Goal: Information Seeking & Learning: Learn about a topic

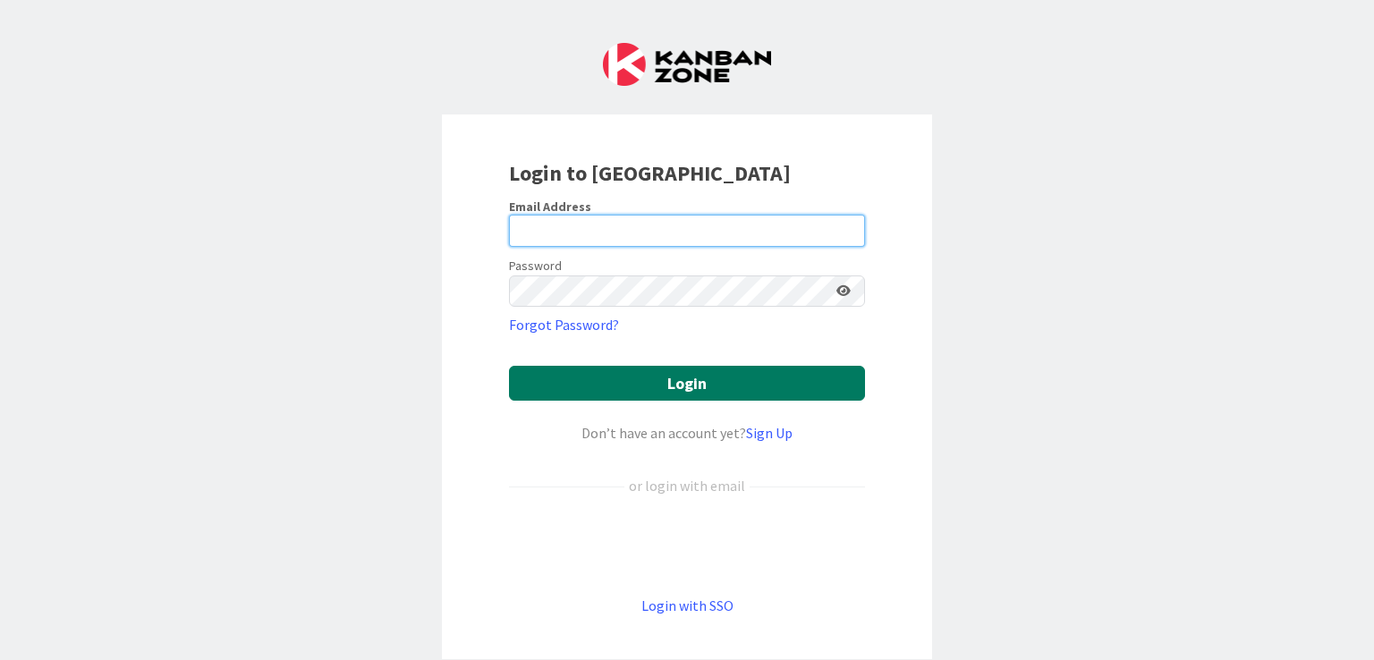
type input "joonas.taina@pandia.fi"
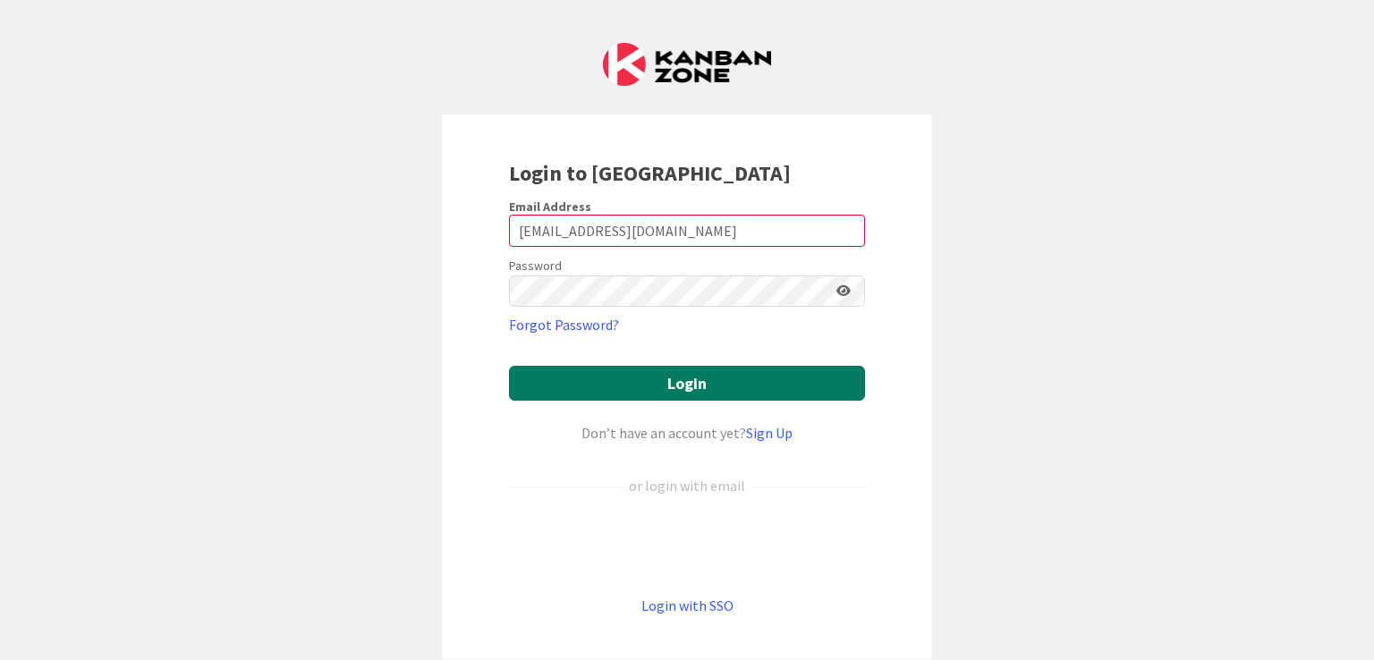
click at [648, 393] on button "Login" at bounding box center [687, 383] width 356 height 35
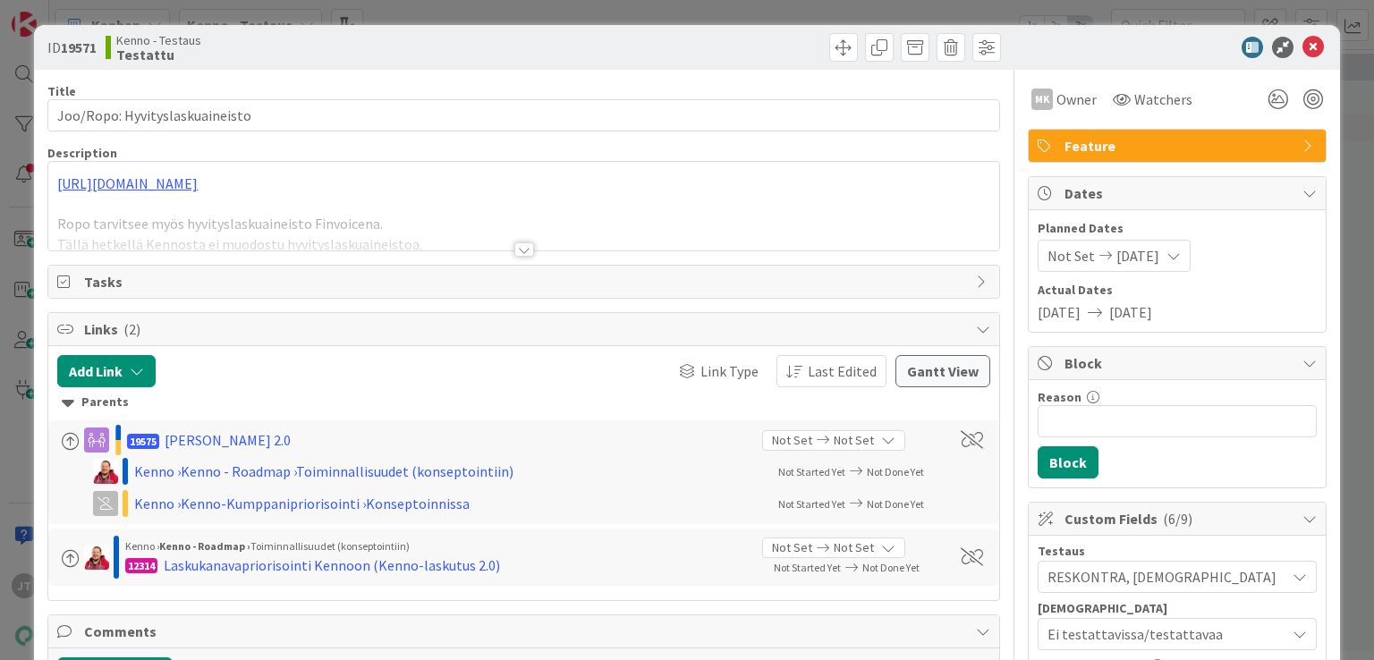
click at [514, 250] on div at bounding box center [524, 249] width 20 height 14
click at [516, 234] on p "Ropo tarvitsee myös hyvityslaskuaineisto Finvoicena." at bounding box center [523, 224] width 932 height 21
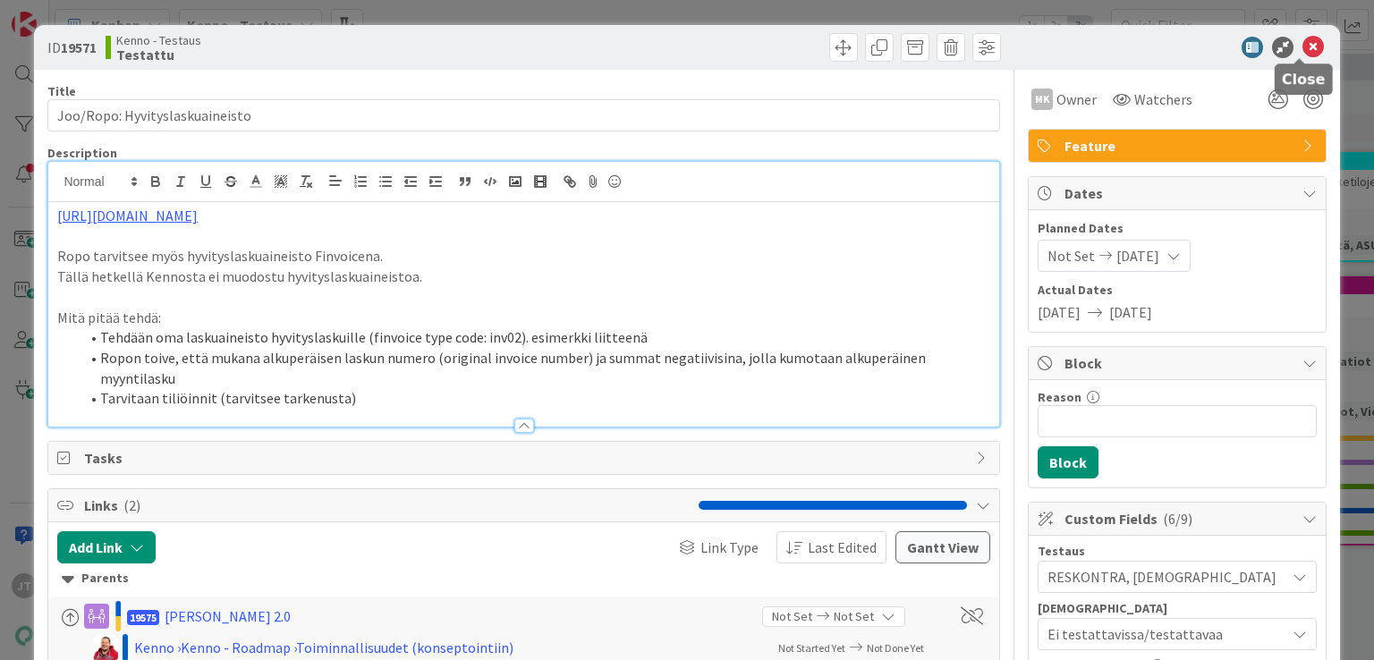
click at [1302, 42] on icon at bounding box center [1312, 47] width 21 height 21
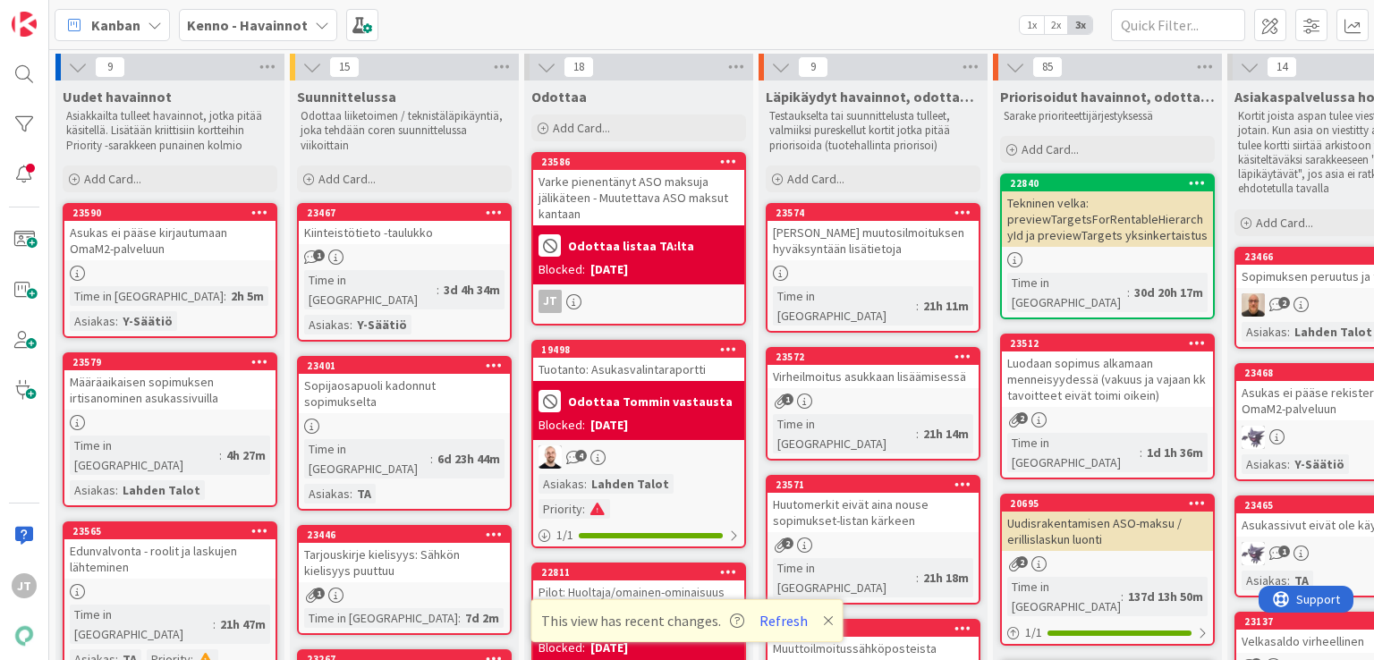
click at [244, 27] on b "Kenno - Havainnot" at bounding box center [247, 25] width 121 height 18
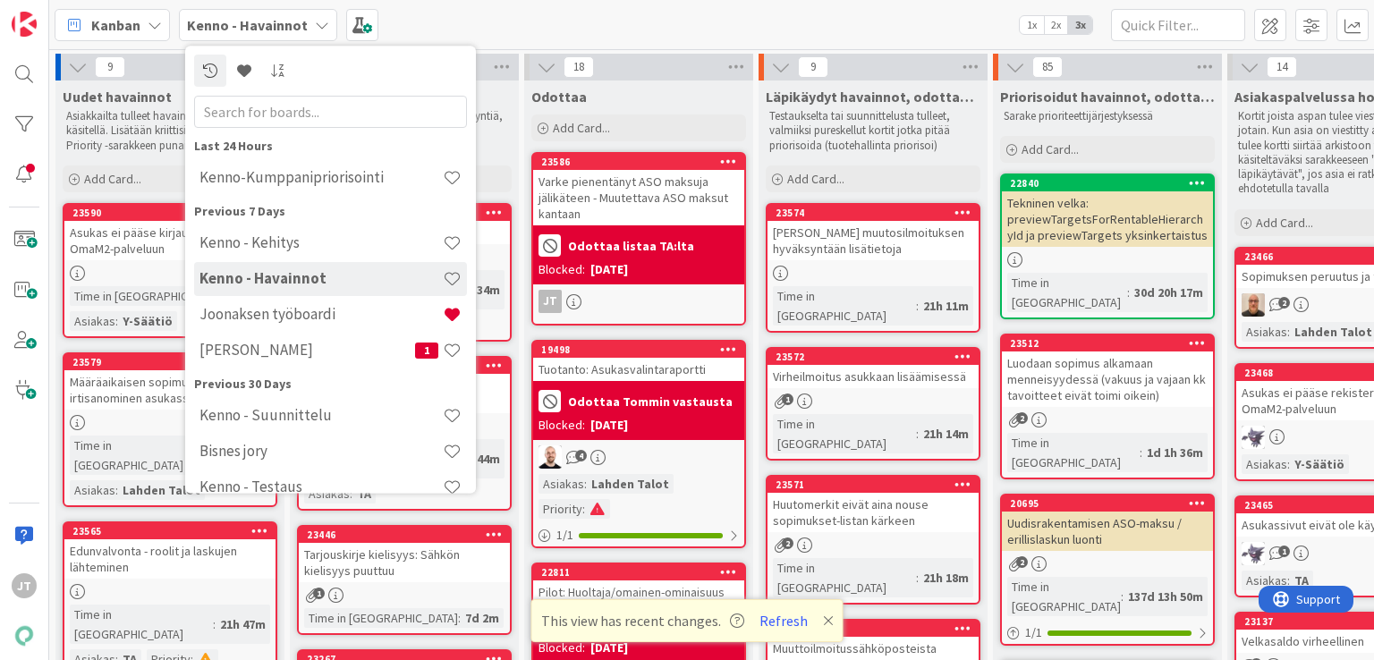
click at [258, 255] on div "Kenno - Kehitys" at bounding box center [330, 243] width 273 height 34
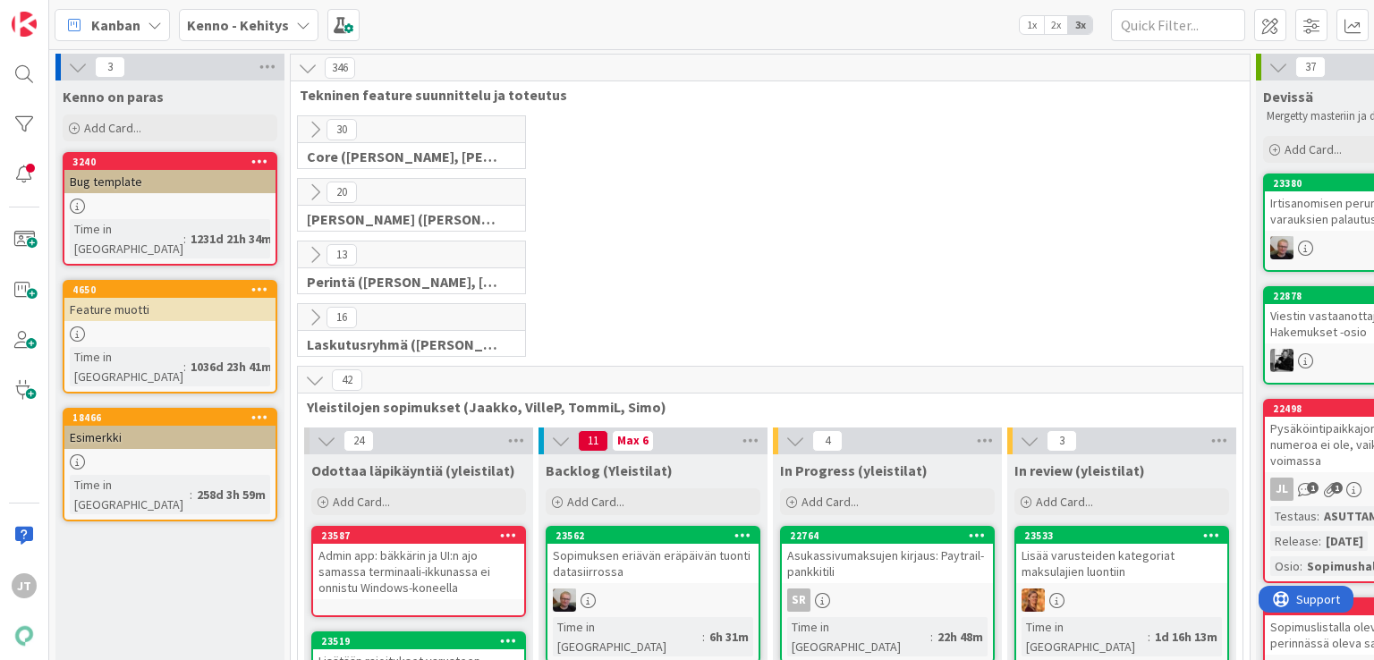
click at [317, 191] on icon at bounding box center [315, 192] width 20 height 20
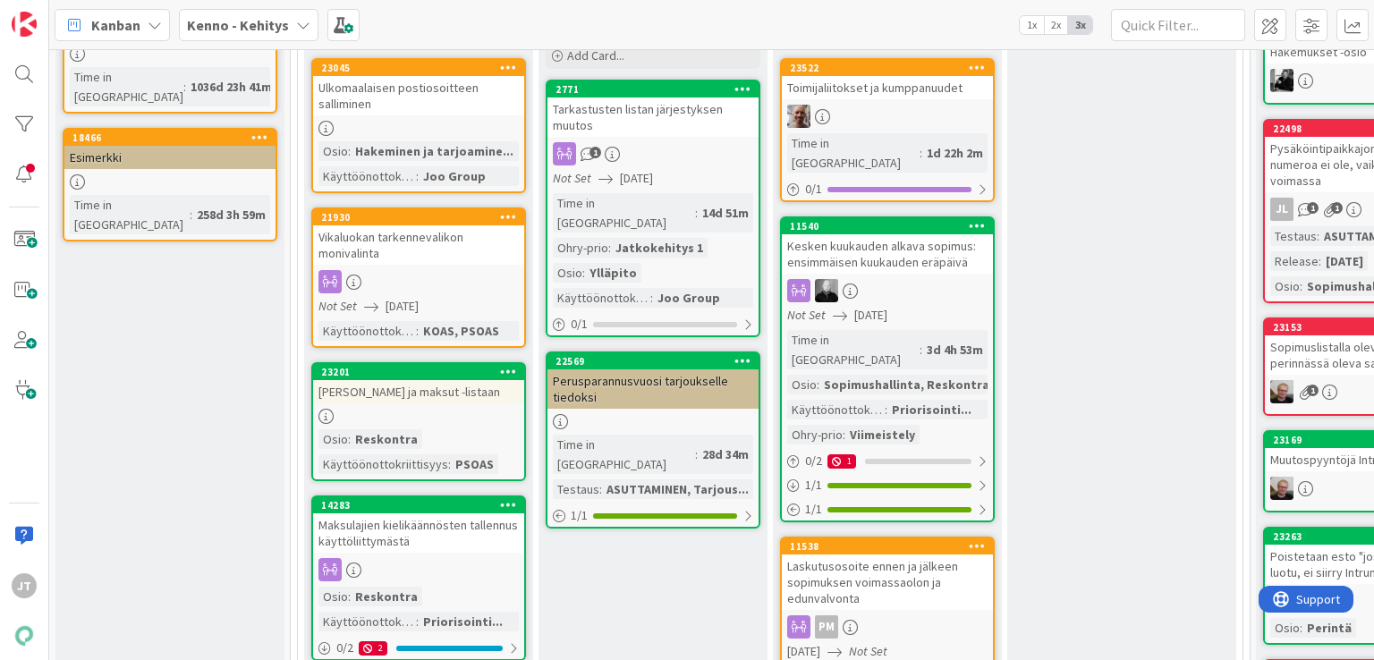
scroll to position [291, 0]
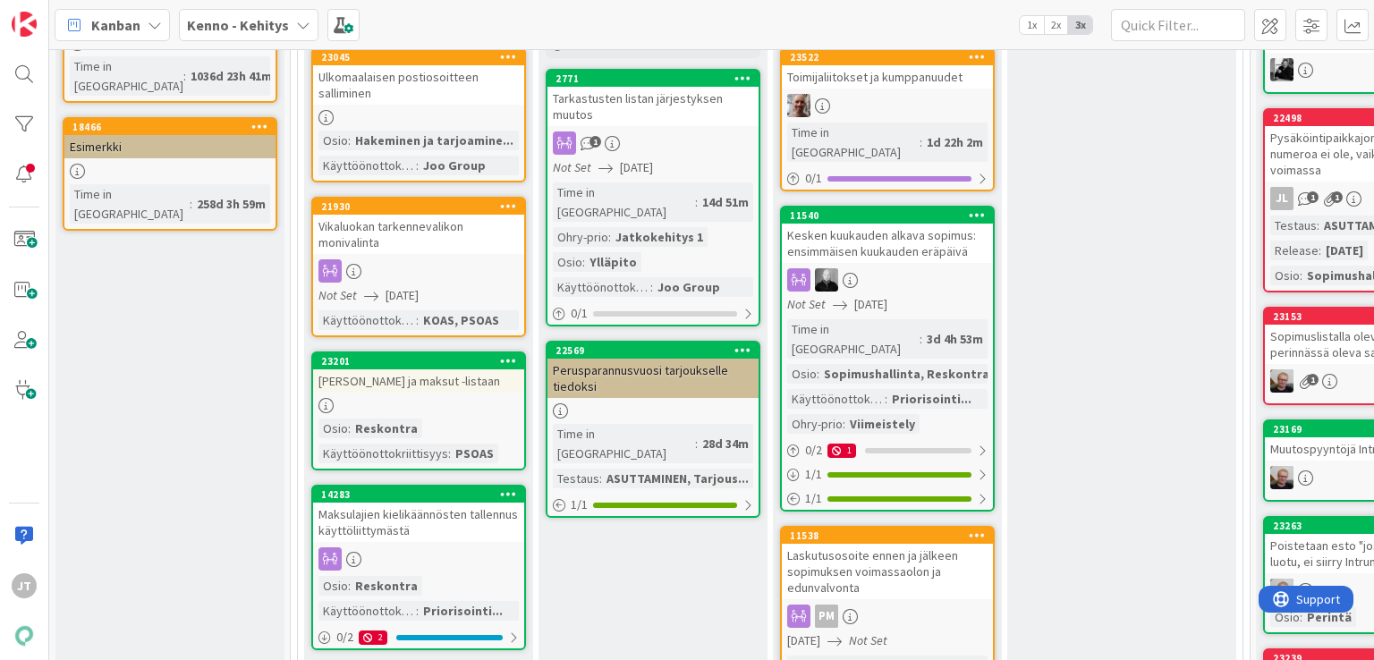
click at [445, 62] on div "23045" at bounding box center [418, 57] width 211 height 16
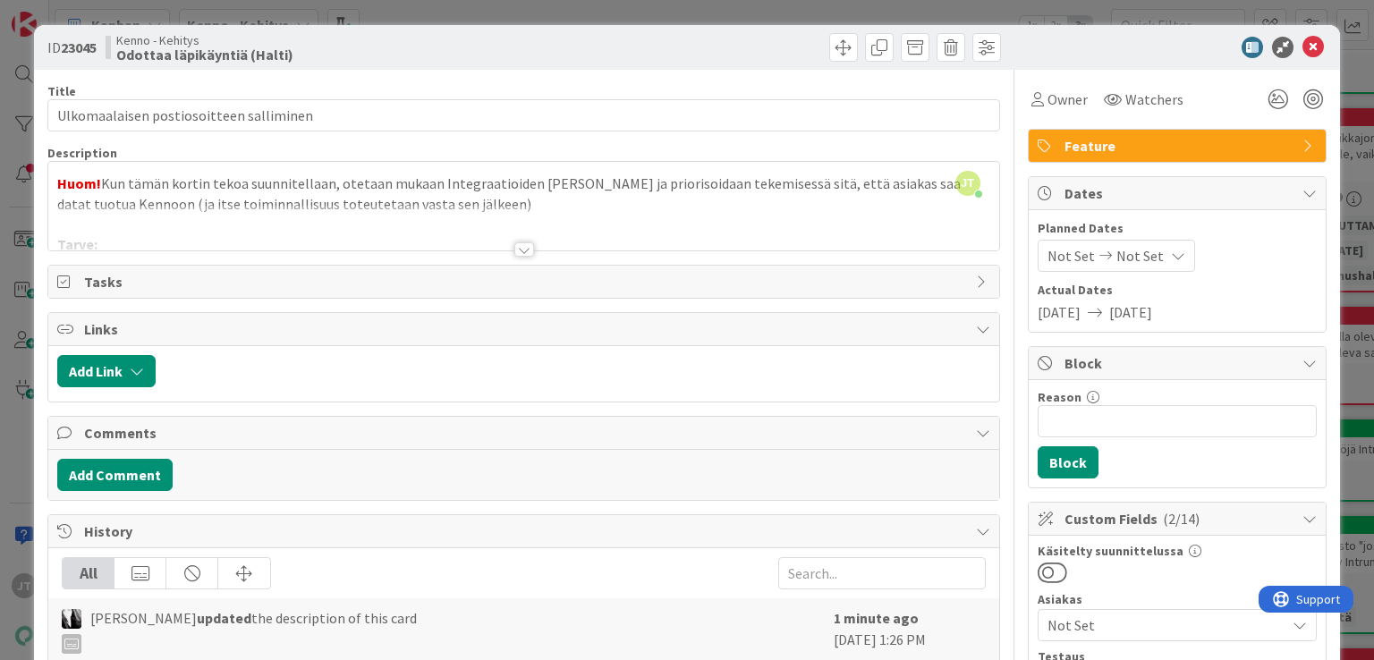
click at [518, 251] on div at bounding box center [524, 249] width 20 height 14
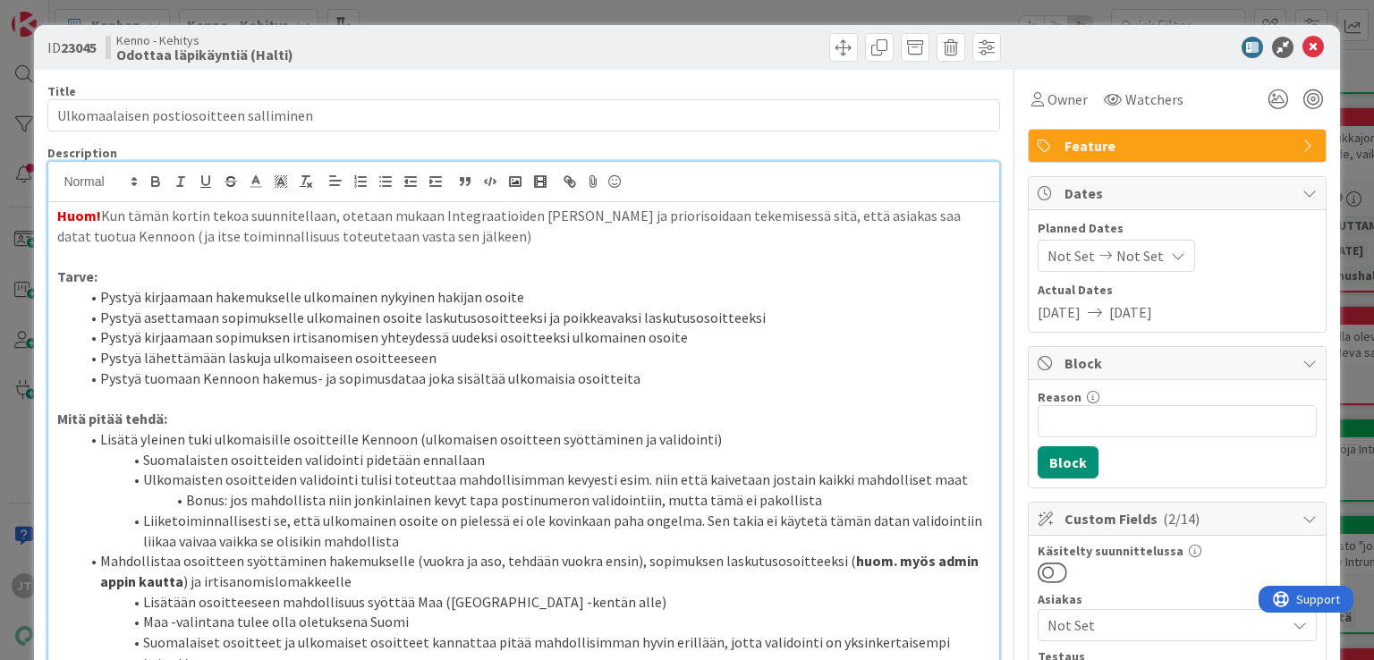
click at [89, 47] on b "23045" at bounding box center [79, 47] width 36 height 18
copy b "23045"
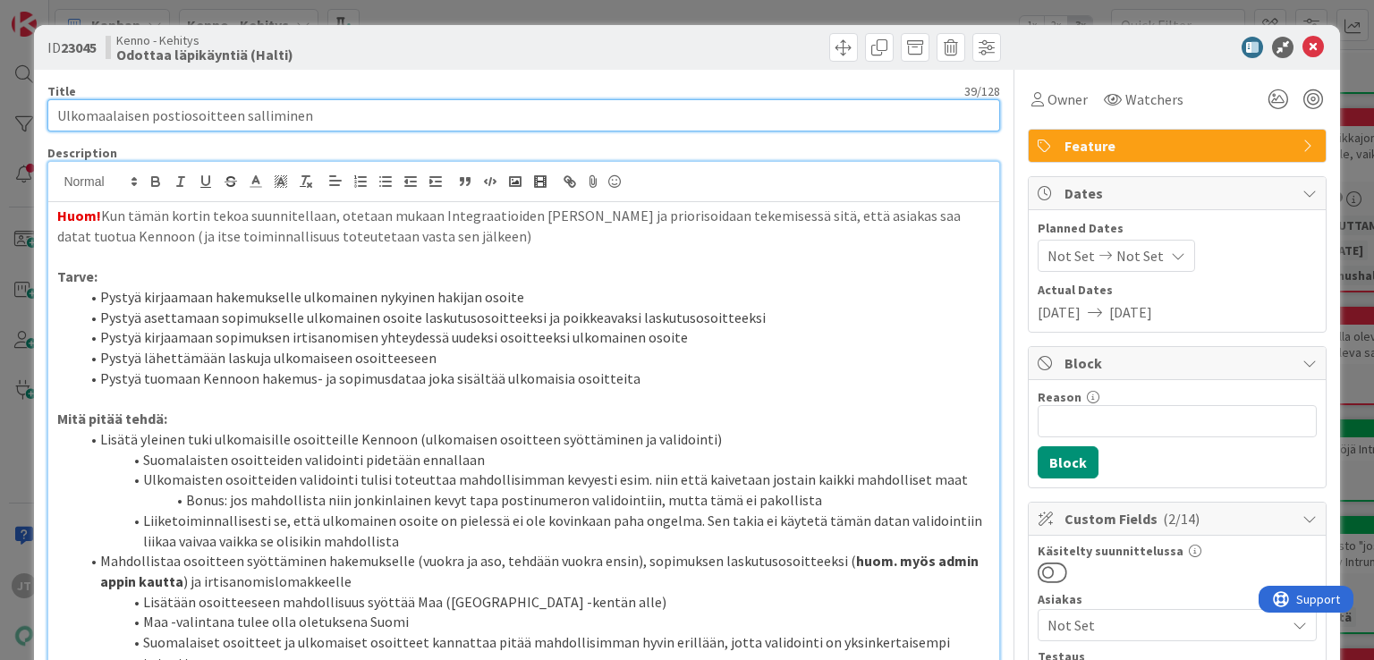
click at [197, 119] on input "Ulkomaalaisen postiosoitteen salliminen" at bounding box center [523, 115] width 952 height 32
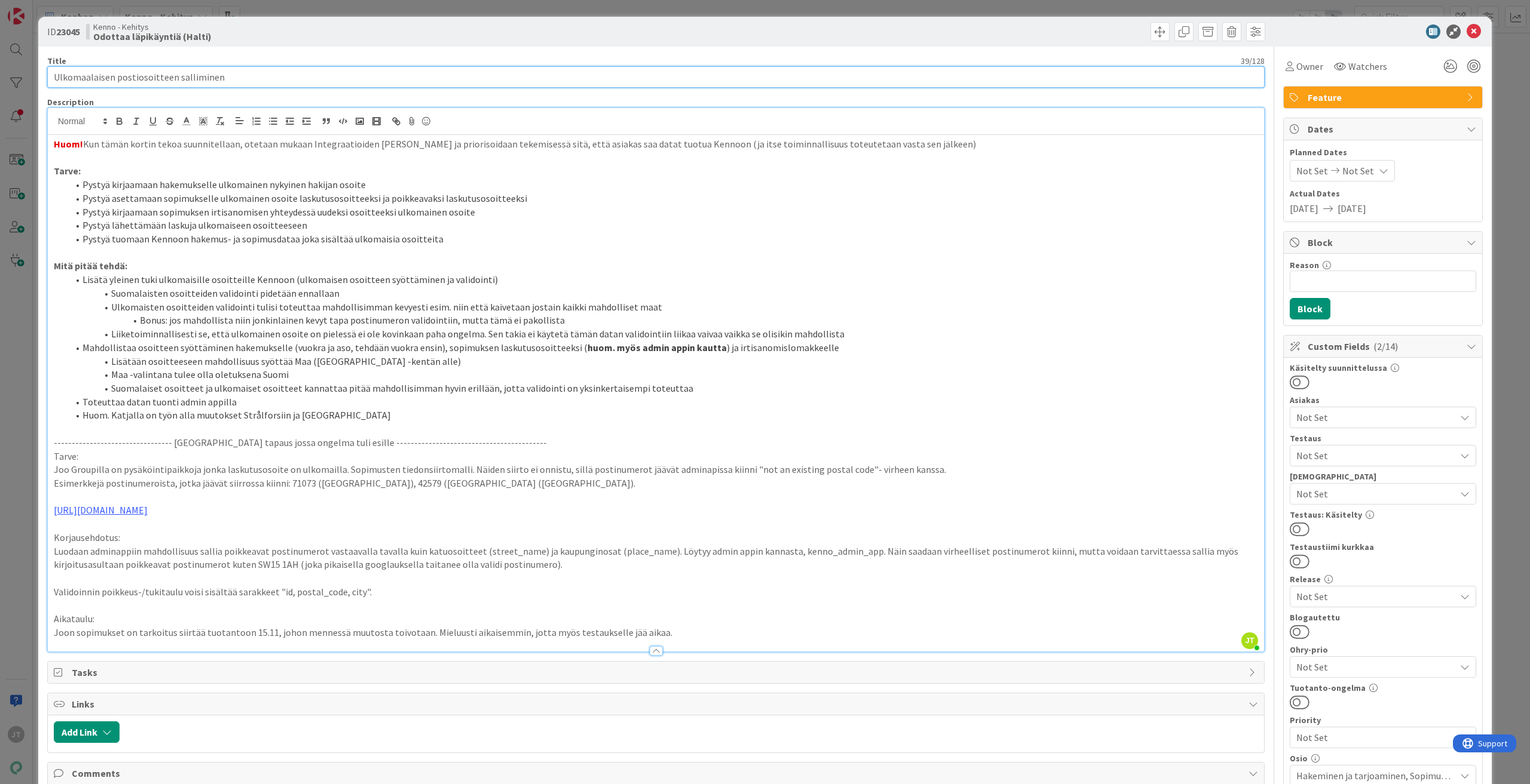
scroll to position [195, 0]
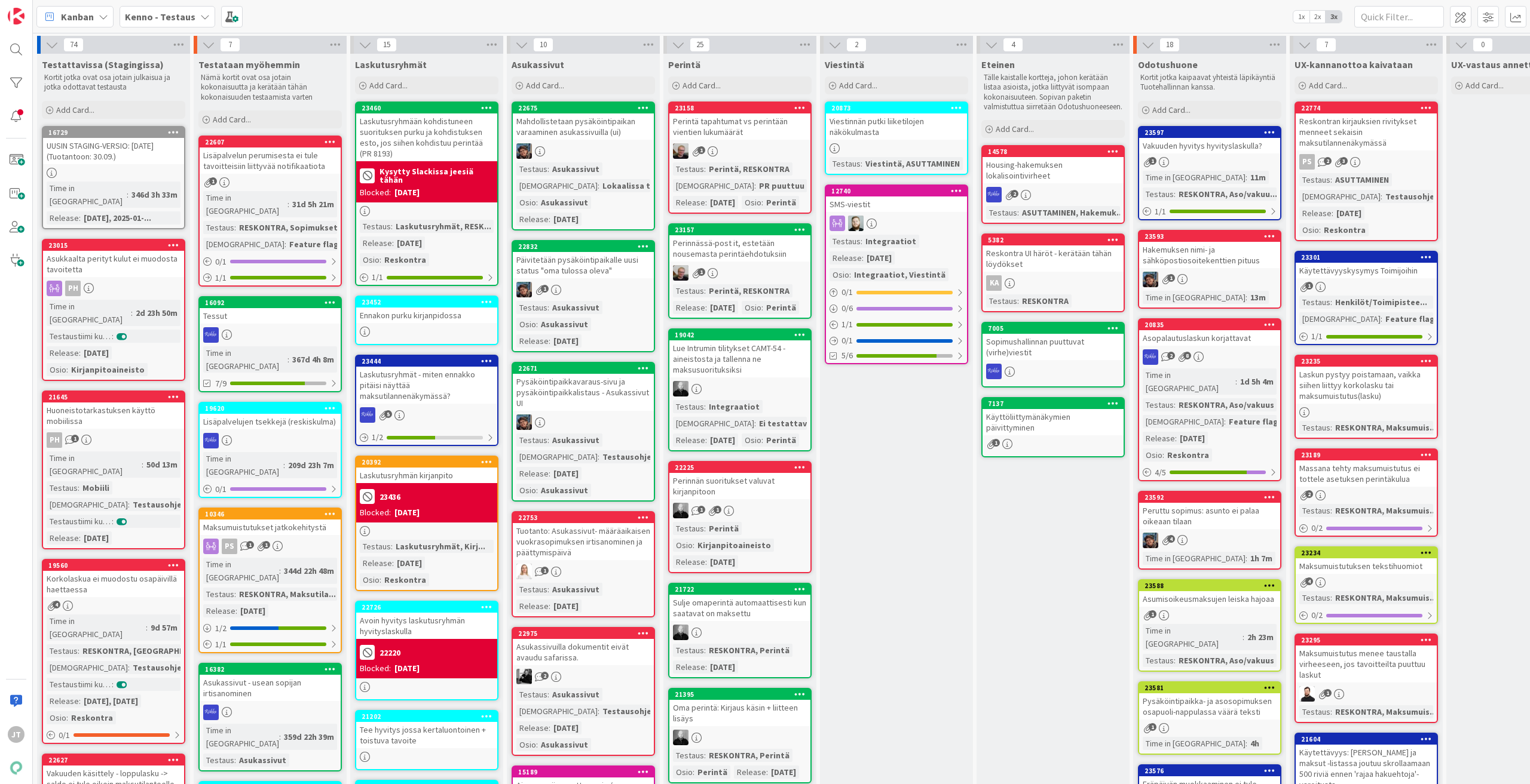
click at [139, 17] on b "Kenno - Testaus" at bounding box center [160, 17] width 71 height 12
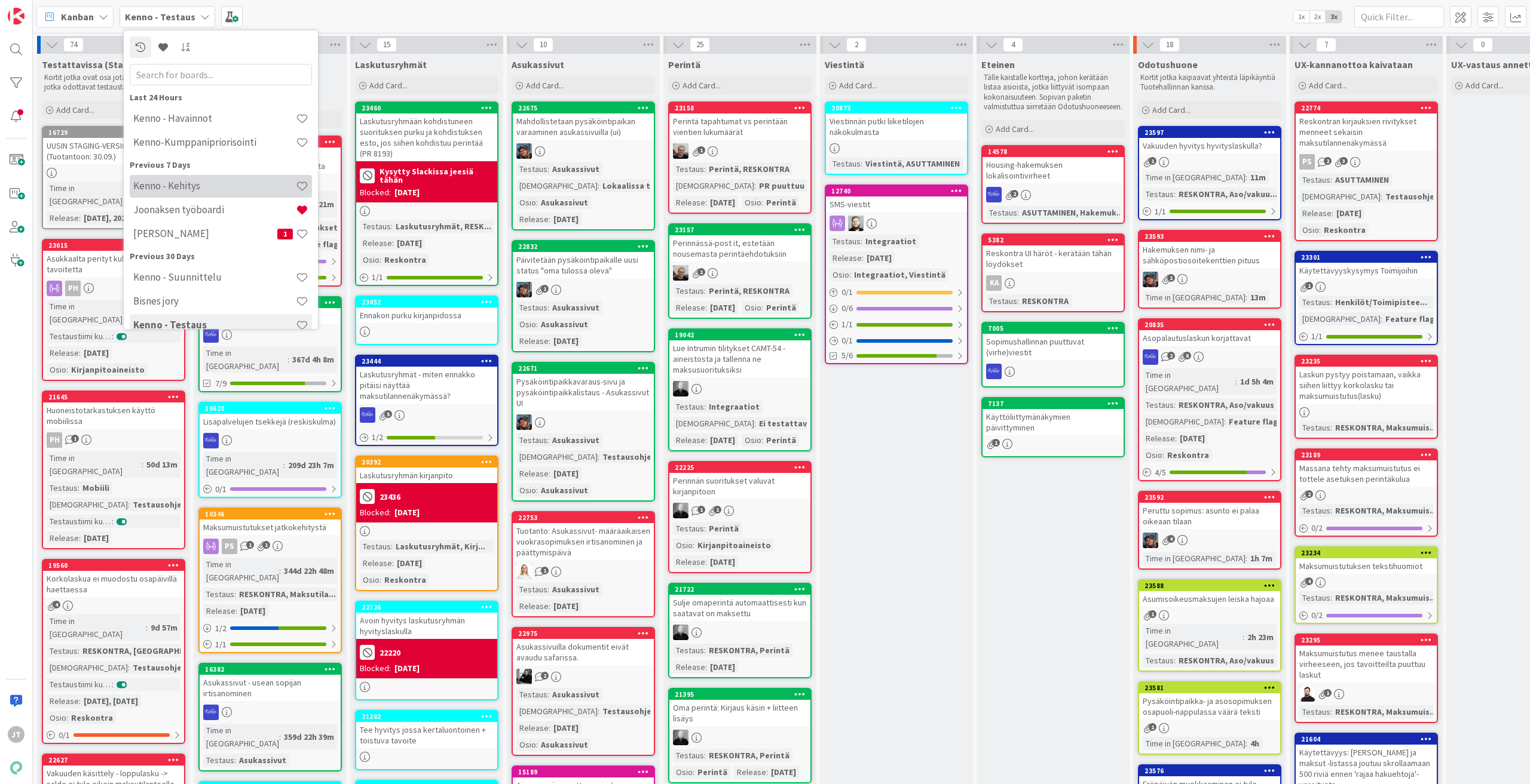
click at [174, 188] on h4 "Kenno - Kehitys" at bounding box center [214, 186] width 162 height 12
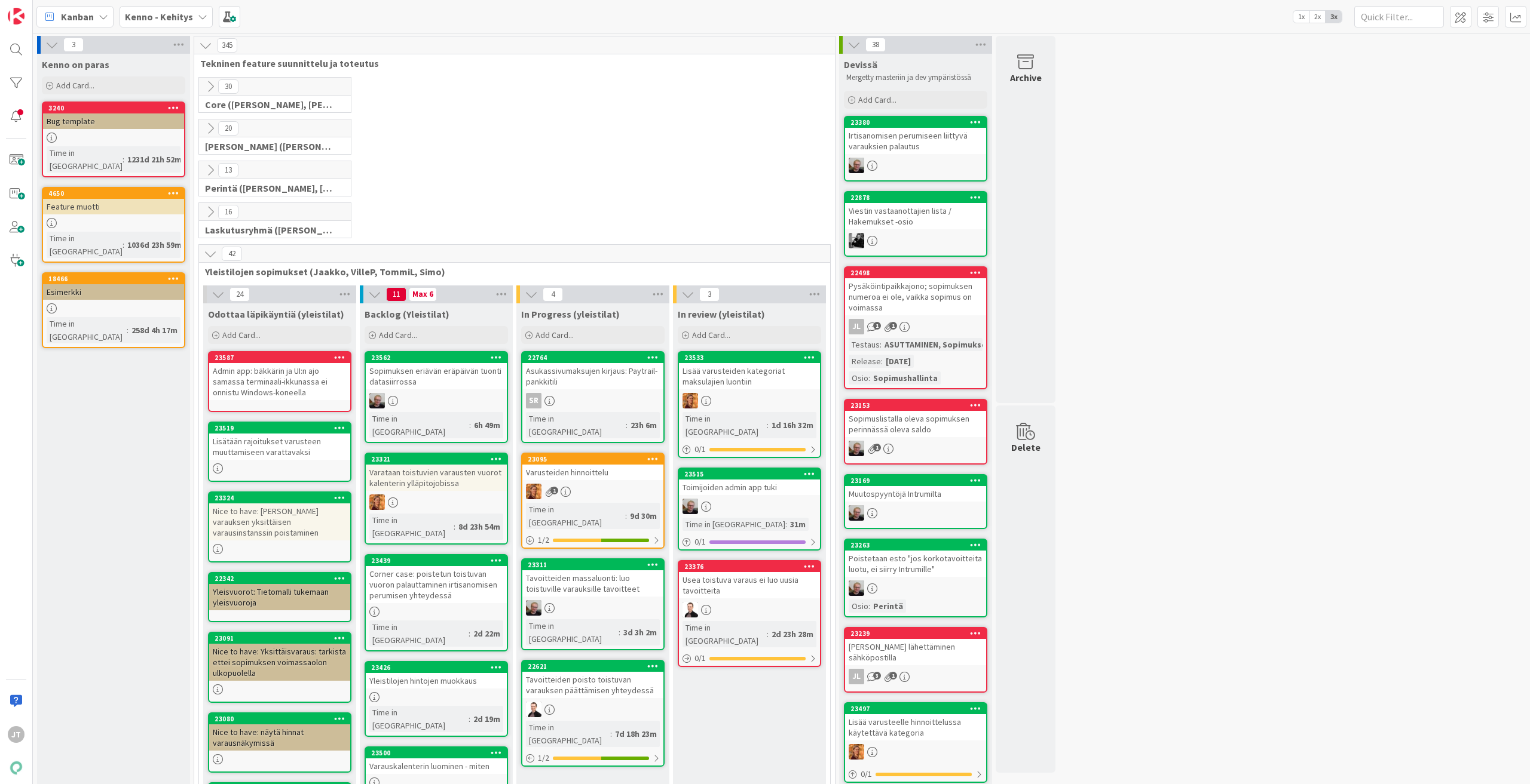
click at [212, 214] on icon at bounding box center [210, 212] width 13 height 13
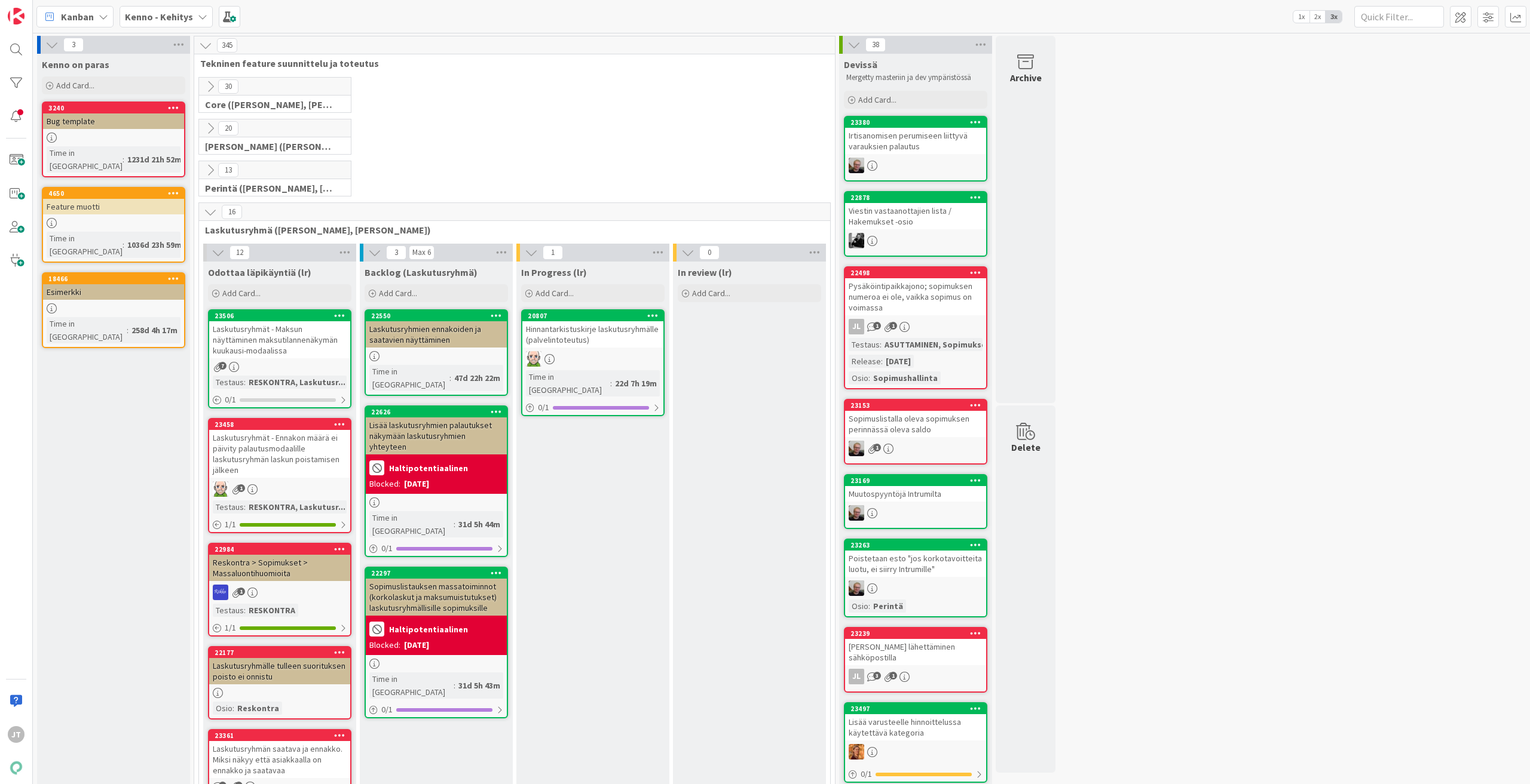
click at [212, 252] on icon at bounding box center [218, 253] width 13 height 13
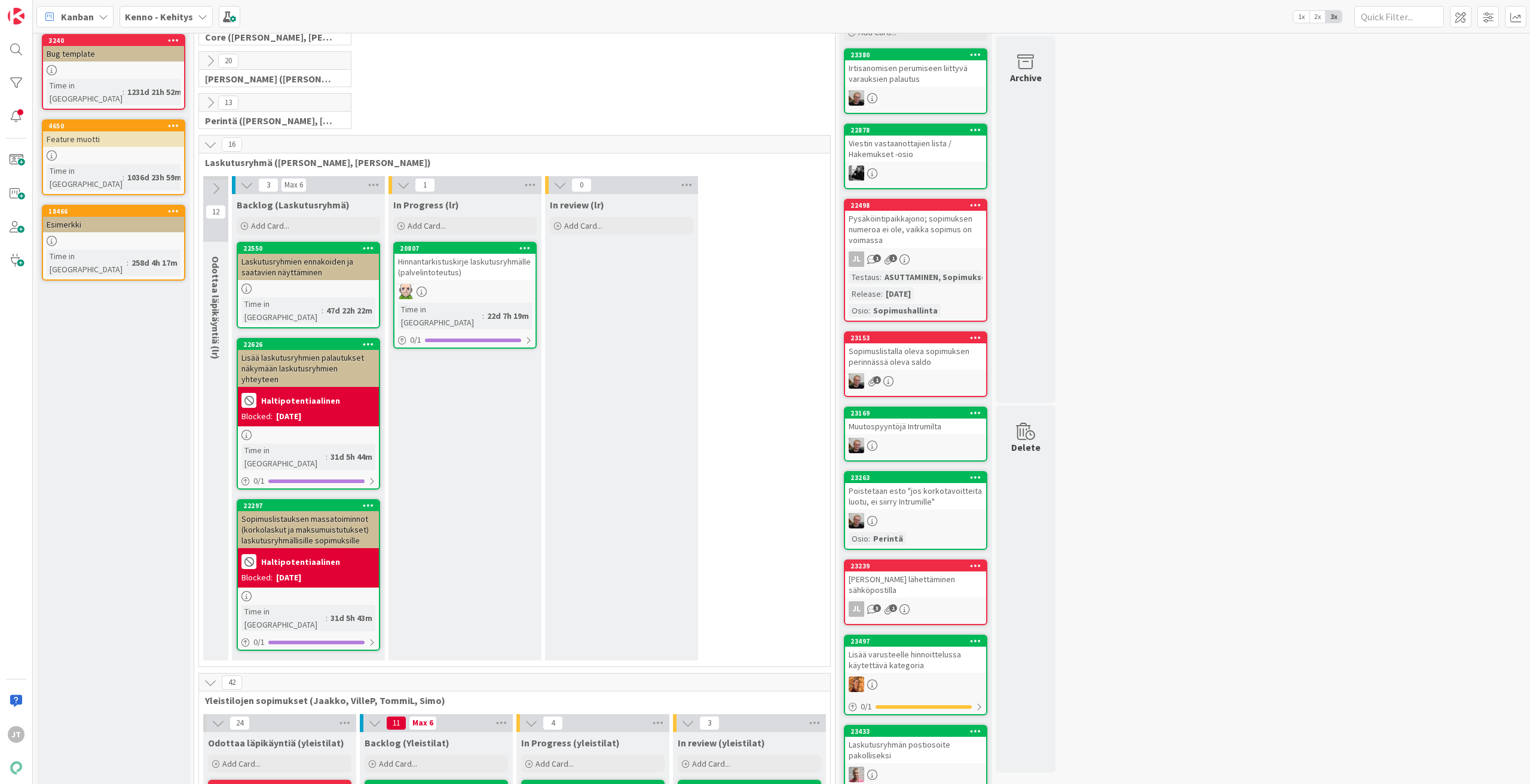
scroll to position [59, 0]
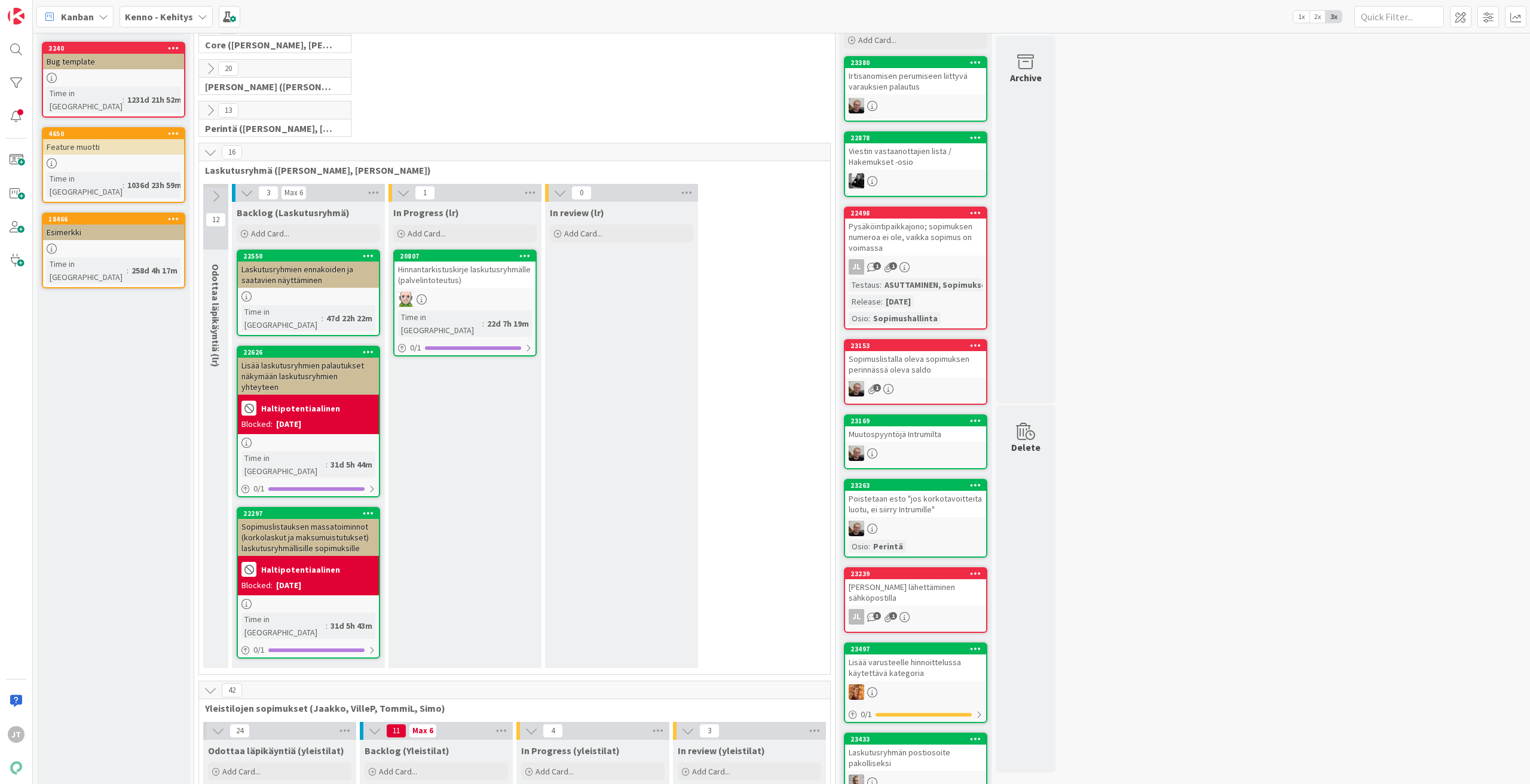
click at [208, 154] on icon at bounding box center [210, 152] width 13 height 13
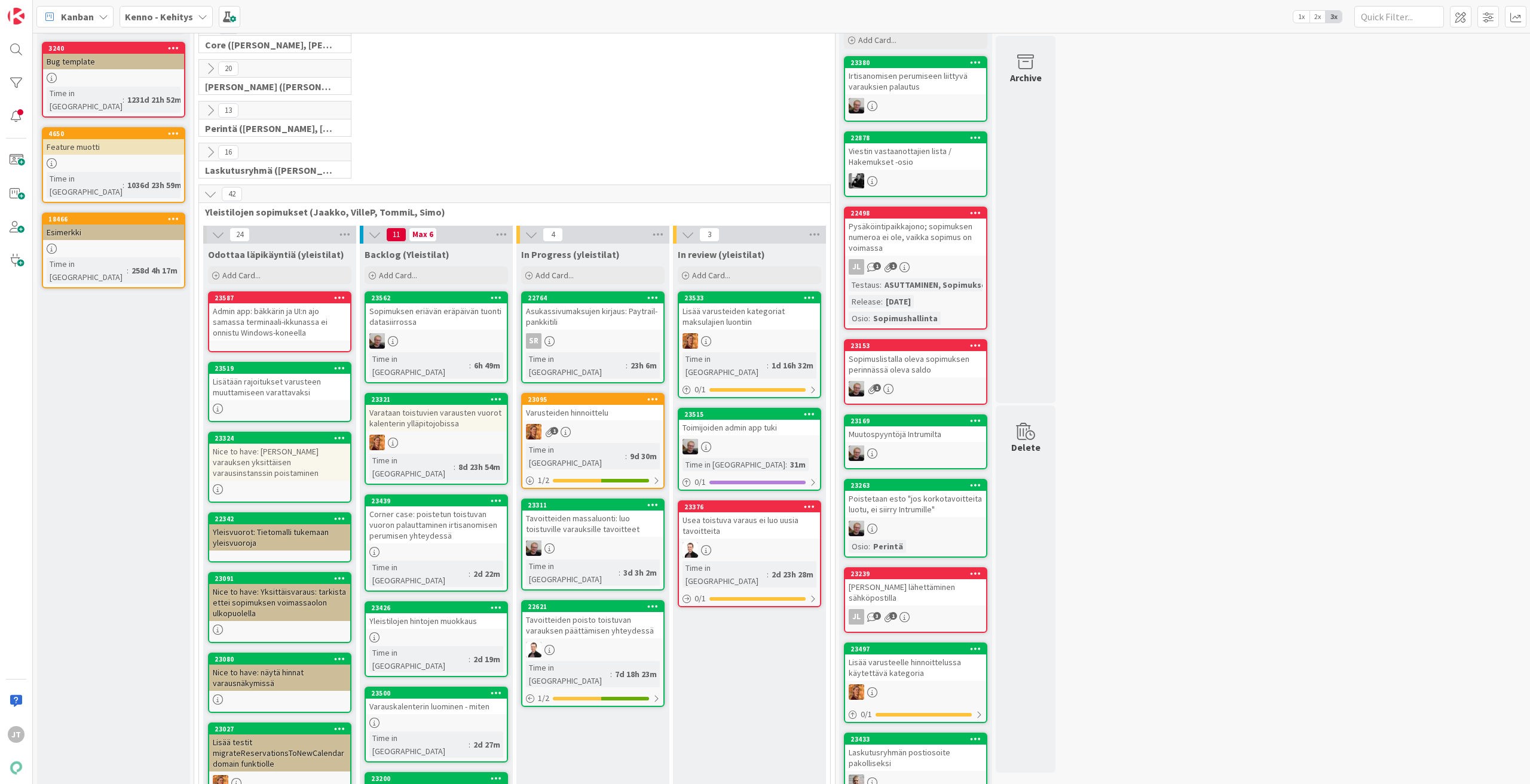
click at [212, 196] on icon at bounding box center [210, 194] width 13 height 13
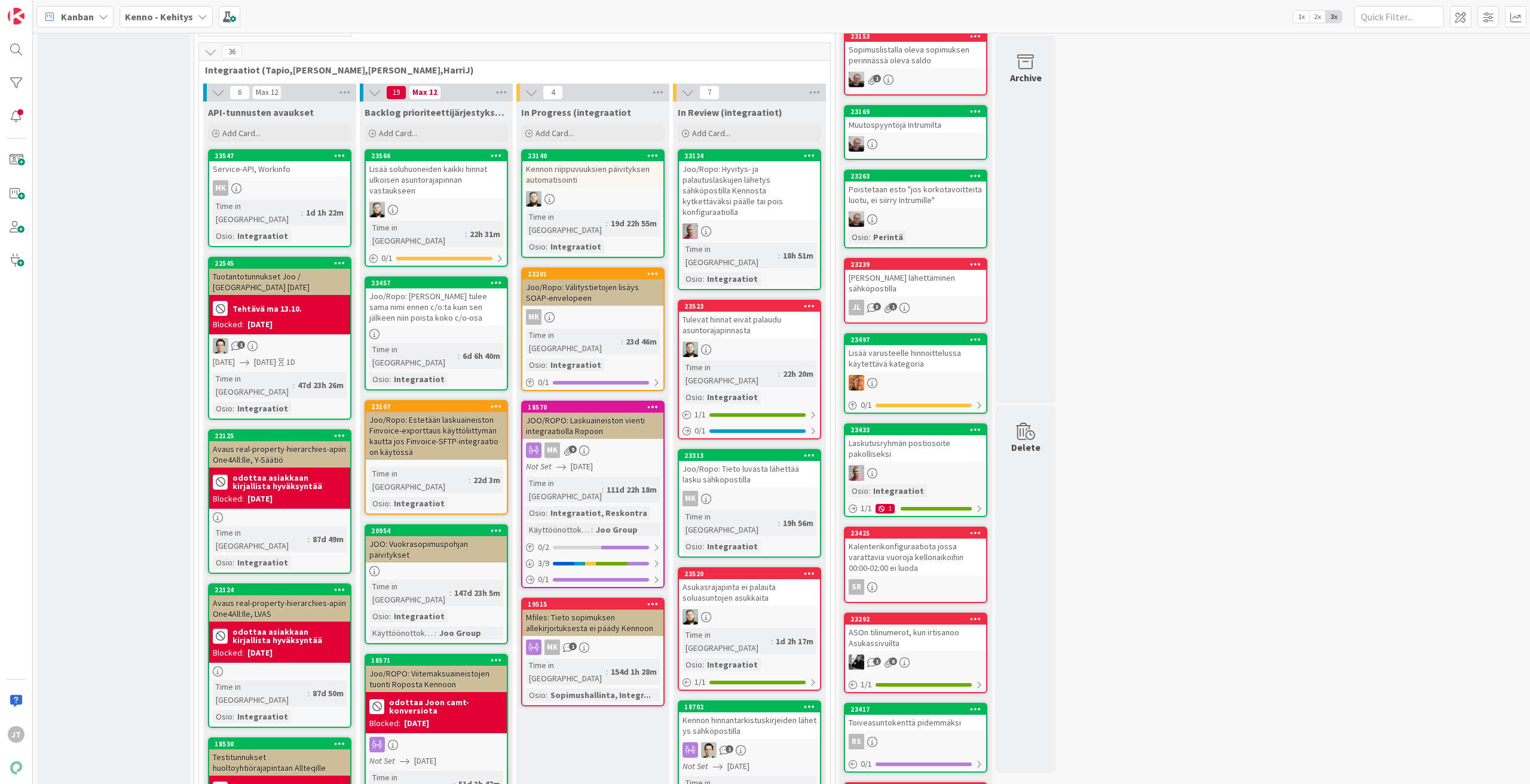
scroll to position [359, 0]
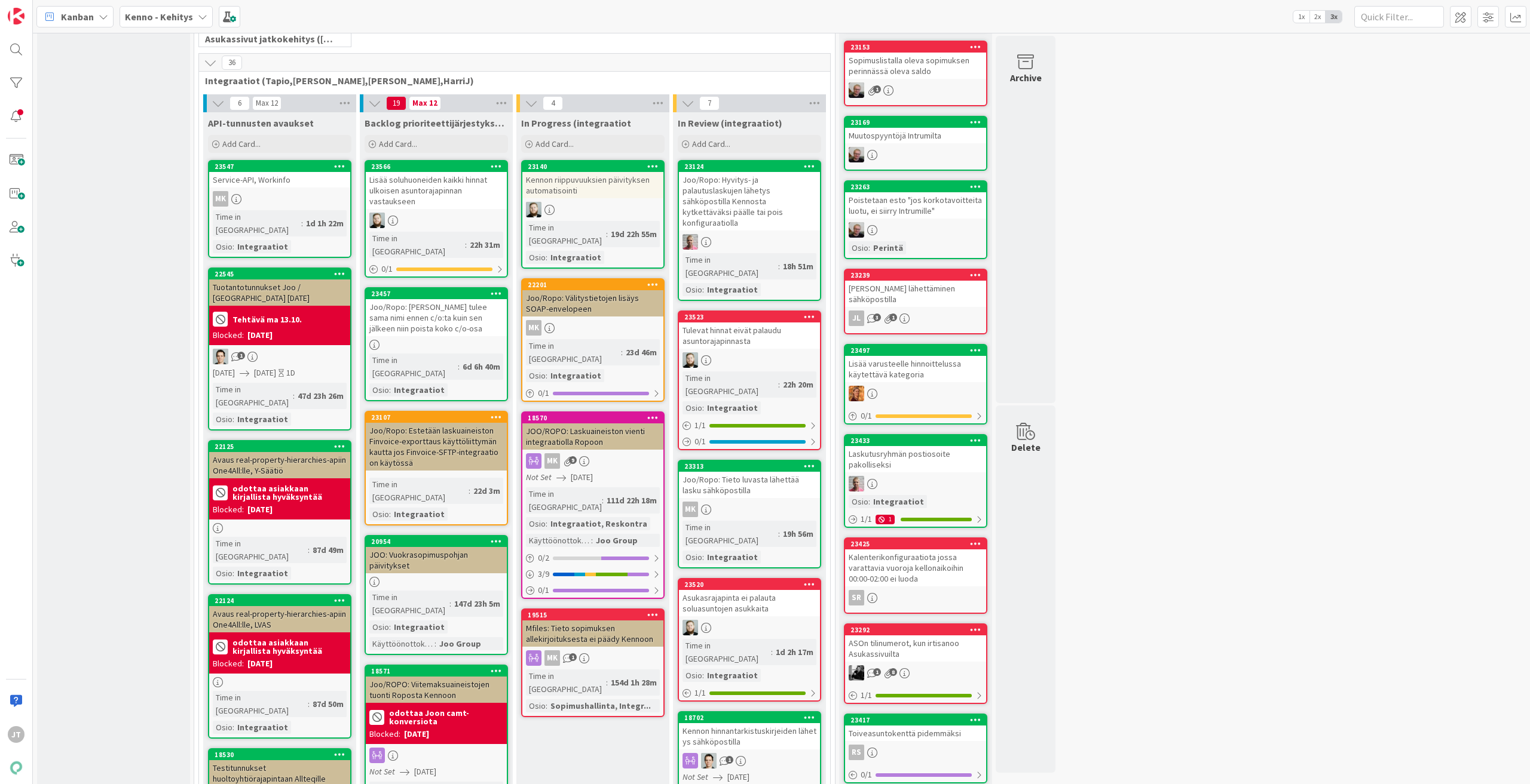
click at [619, 290] on div "Joo/Ropo: Välitystietojen lisäys SOAP-envelopeen" at bounding box center [593, 303] width 141 height 26
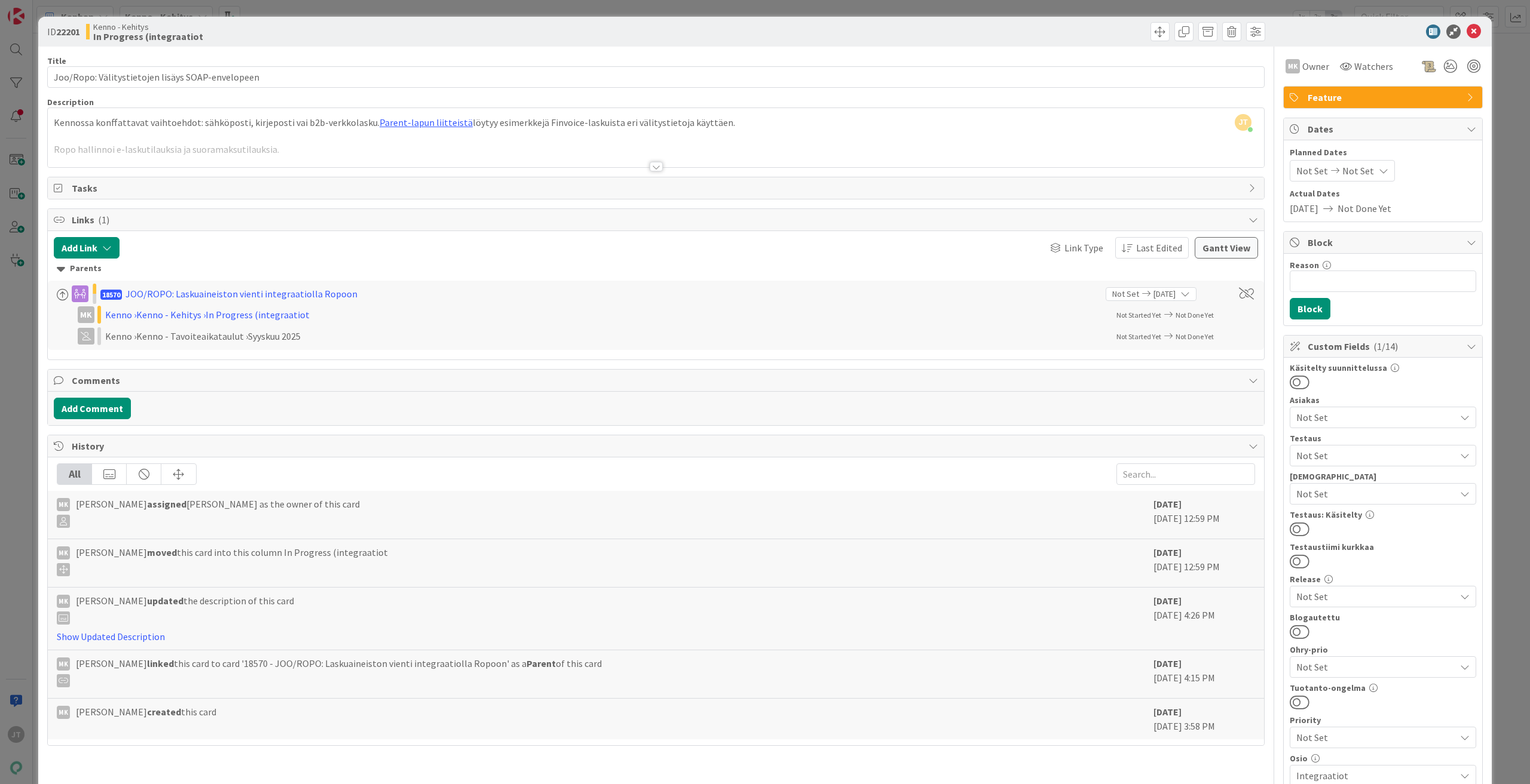
click at [649, 168] on div at bounding box center [656, 166] width 13 height 9
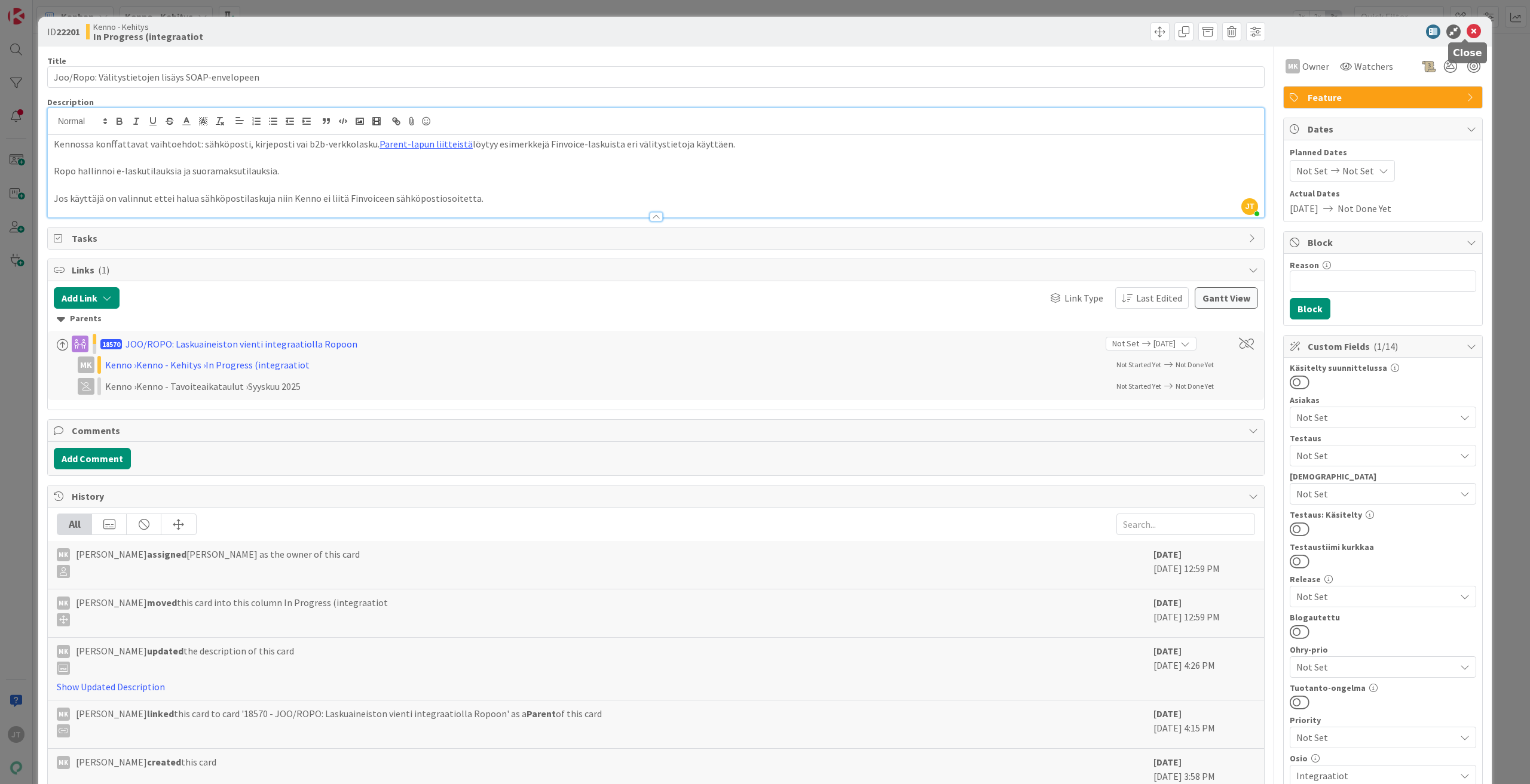
click at [1467, 29] on icon at bounding box center [1473, 31] width 14 height 14
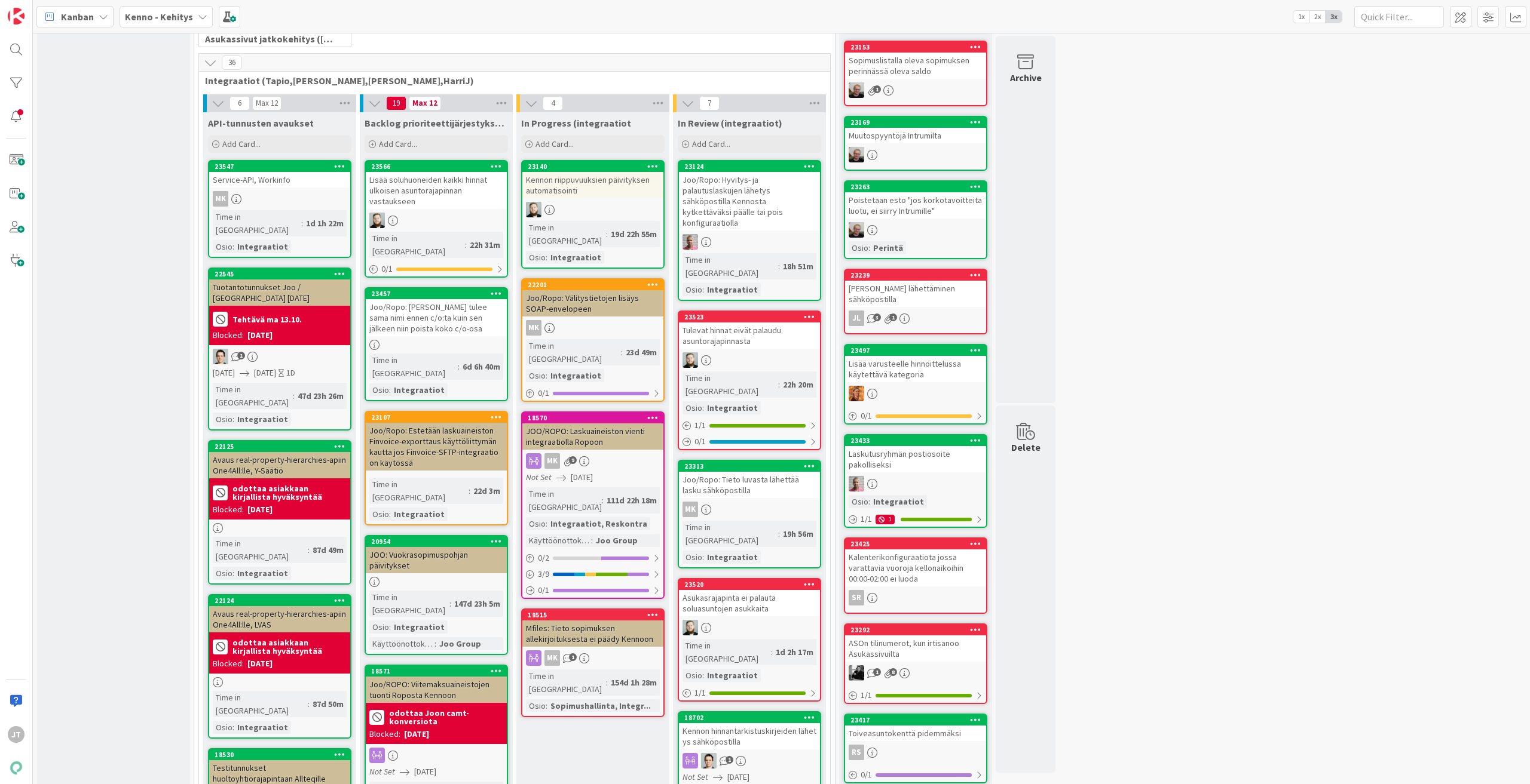
click at [763, 472] on div "Joo/Ropo: Tieto luvasta lähettää lasku sähköpostilla" at bounding box center [749, 485] width 141 height 26
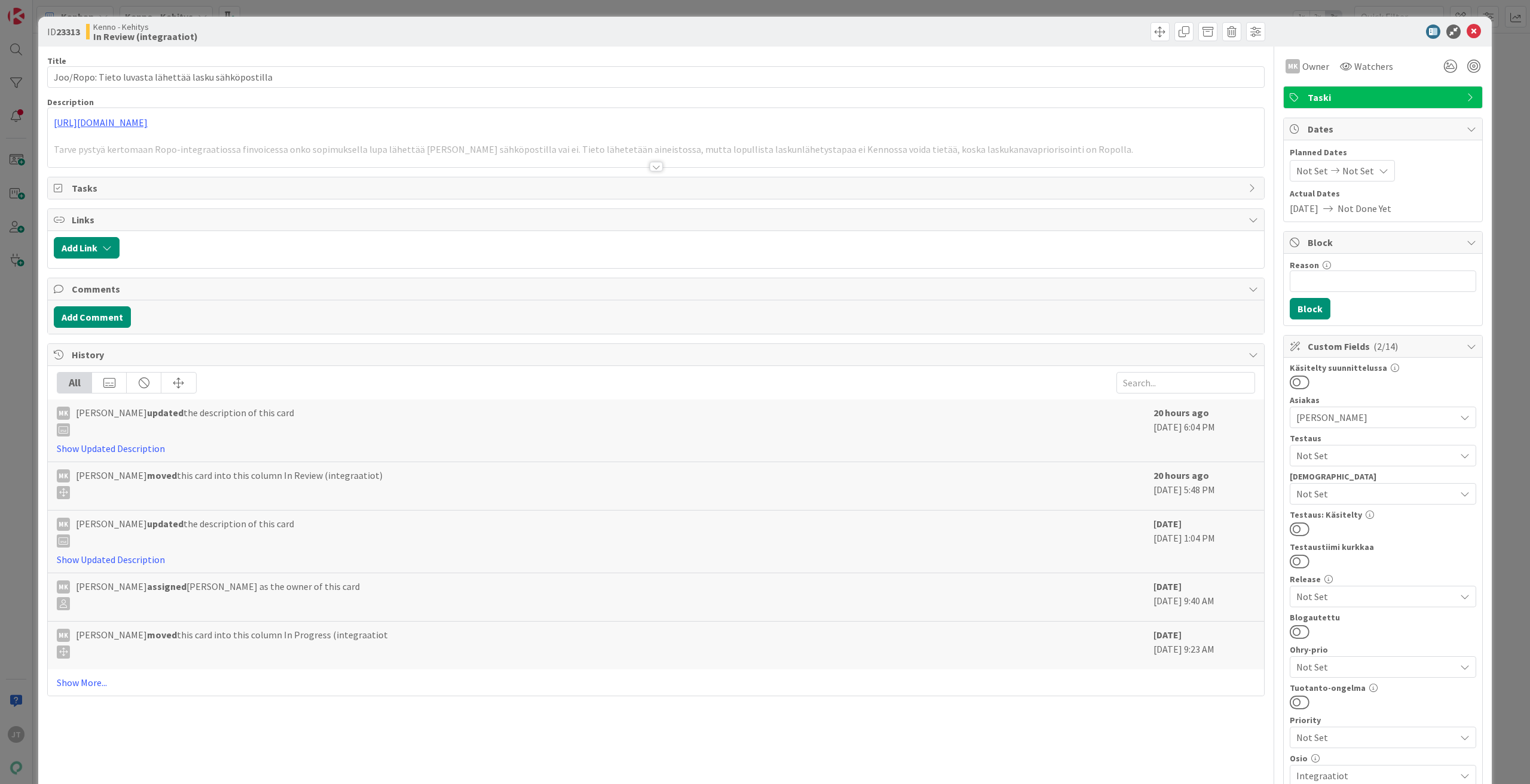
click at [651, 164] on div at bounding box center [656, 166] width 13 height 9
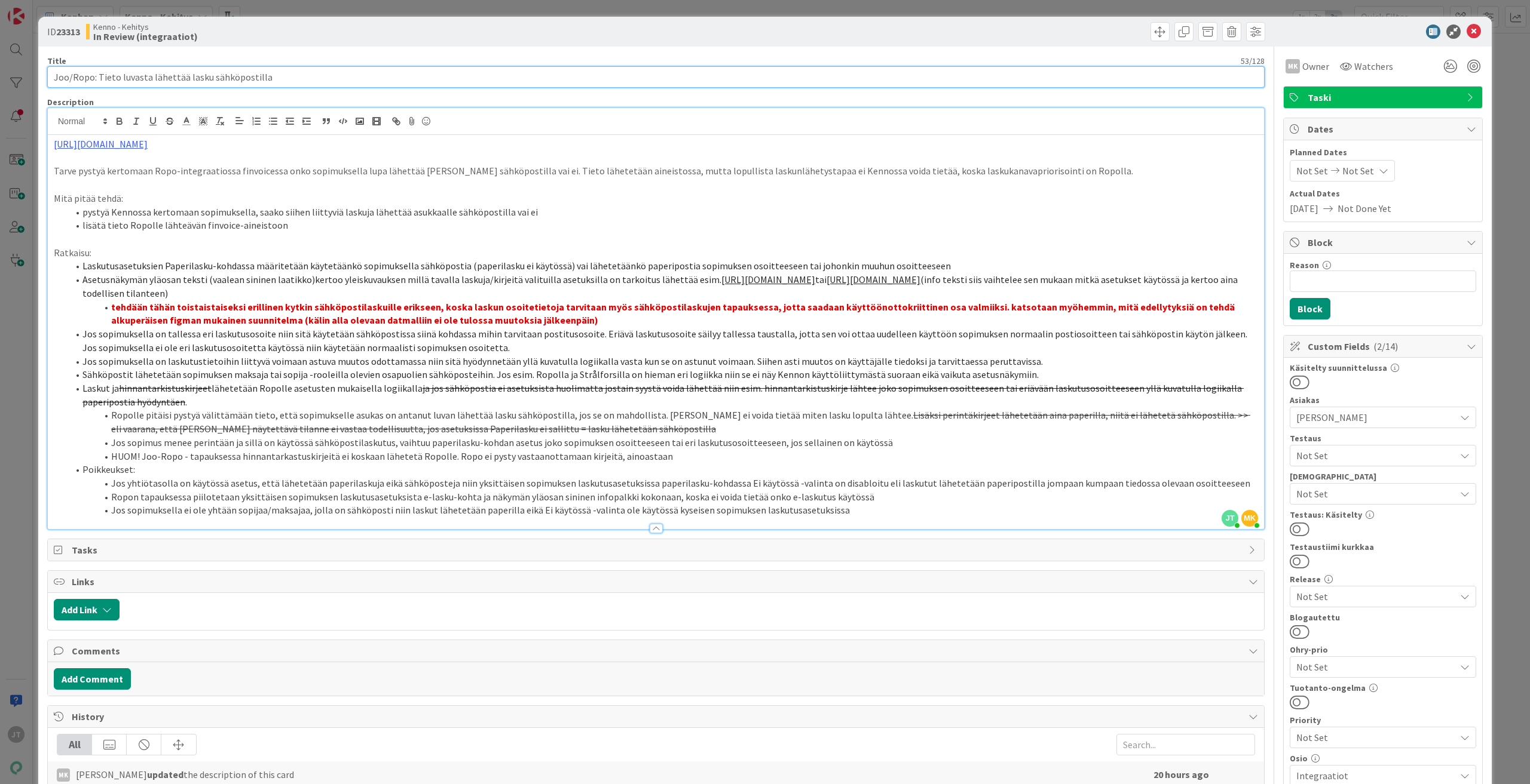
drag, startPoint x: 320, startPoint y: 71, endPoint x: 3, endPoint y: 67, distance: 317.0
click at [3, 67] on div "ID 23313 Kenno - Kehitys In Review (integraatiot) Title 53 / 128 Joo/Ropo: Tiet…" at bounding box center [765, 392] width 1530 height 784
click at [1456, 31] on div at bounding box center [1377, 31] width 212 height 14
click at [1467, 33] on icon at bounding box center [1473, 31] width 14 height 14
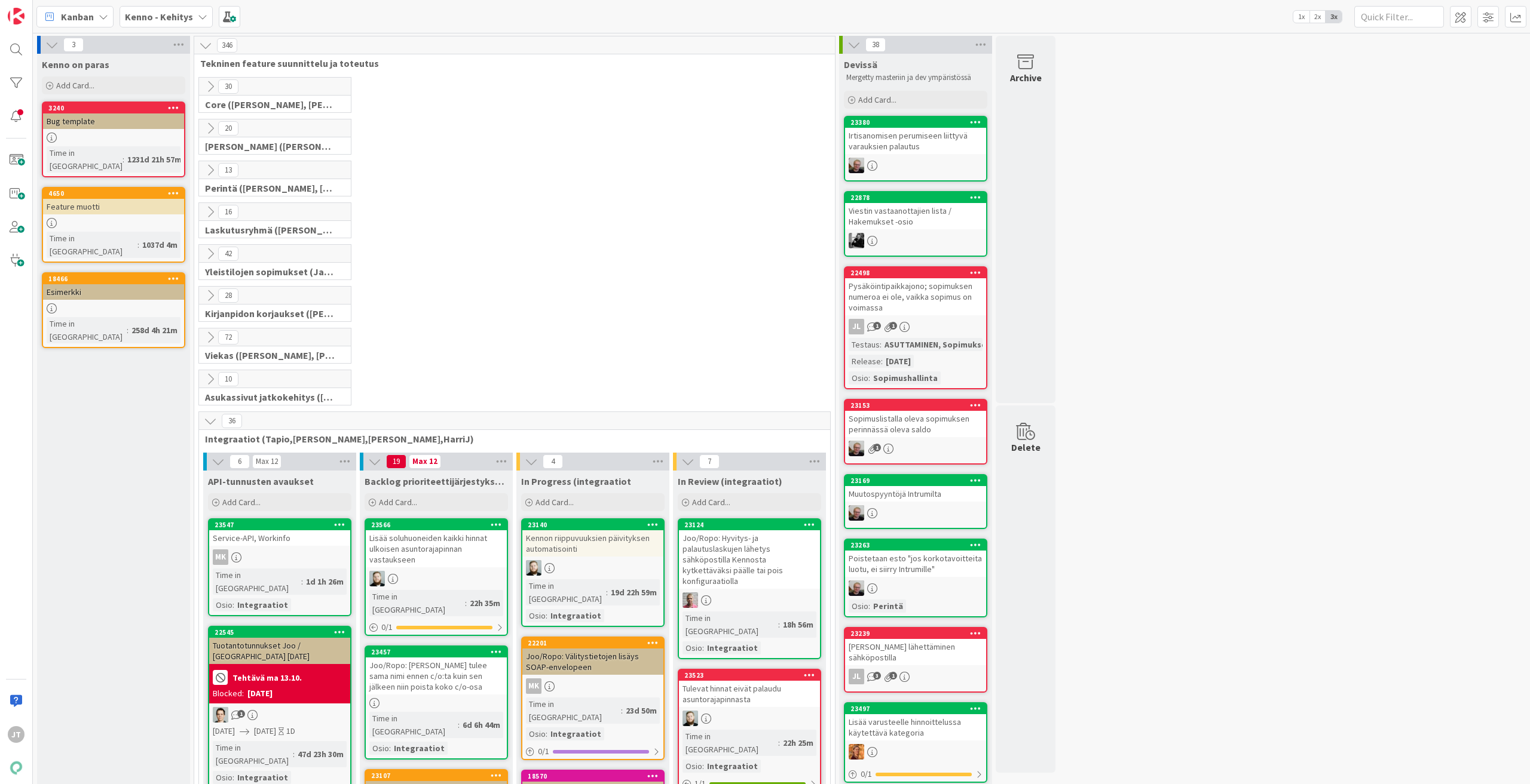
click at [206, 125] on icon at bounding box center [210, 128] width 13 height 13
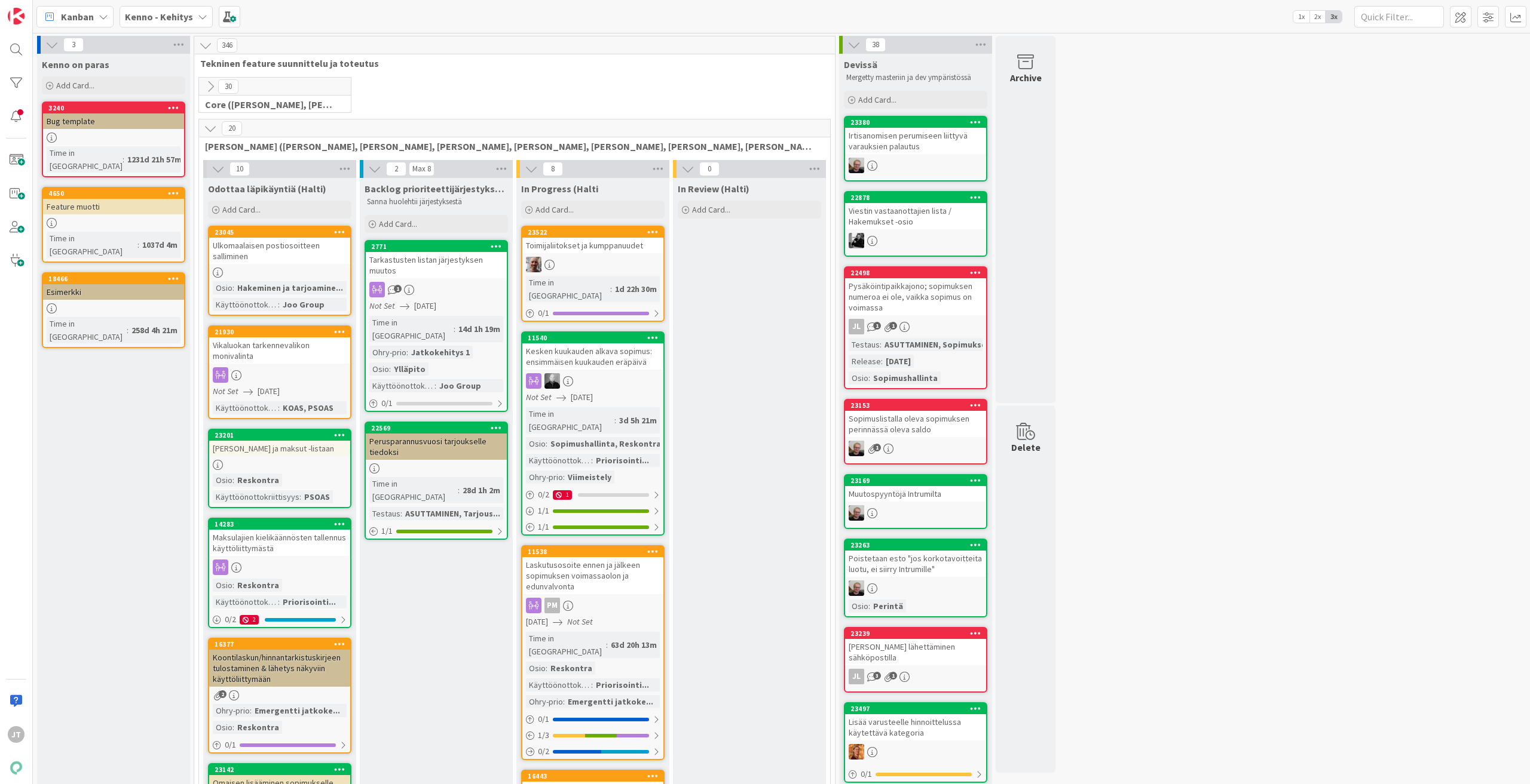
click at [265, 252] on div "Ulkomaalaisen postiosoitteen salliminen" at bounding box center [279, 250] width 141 height 26
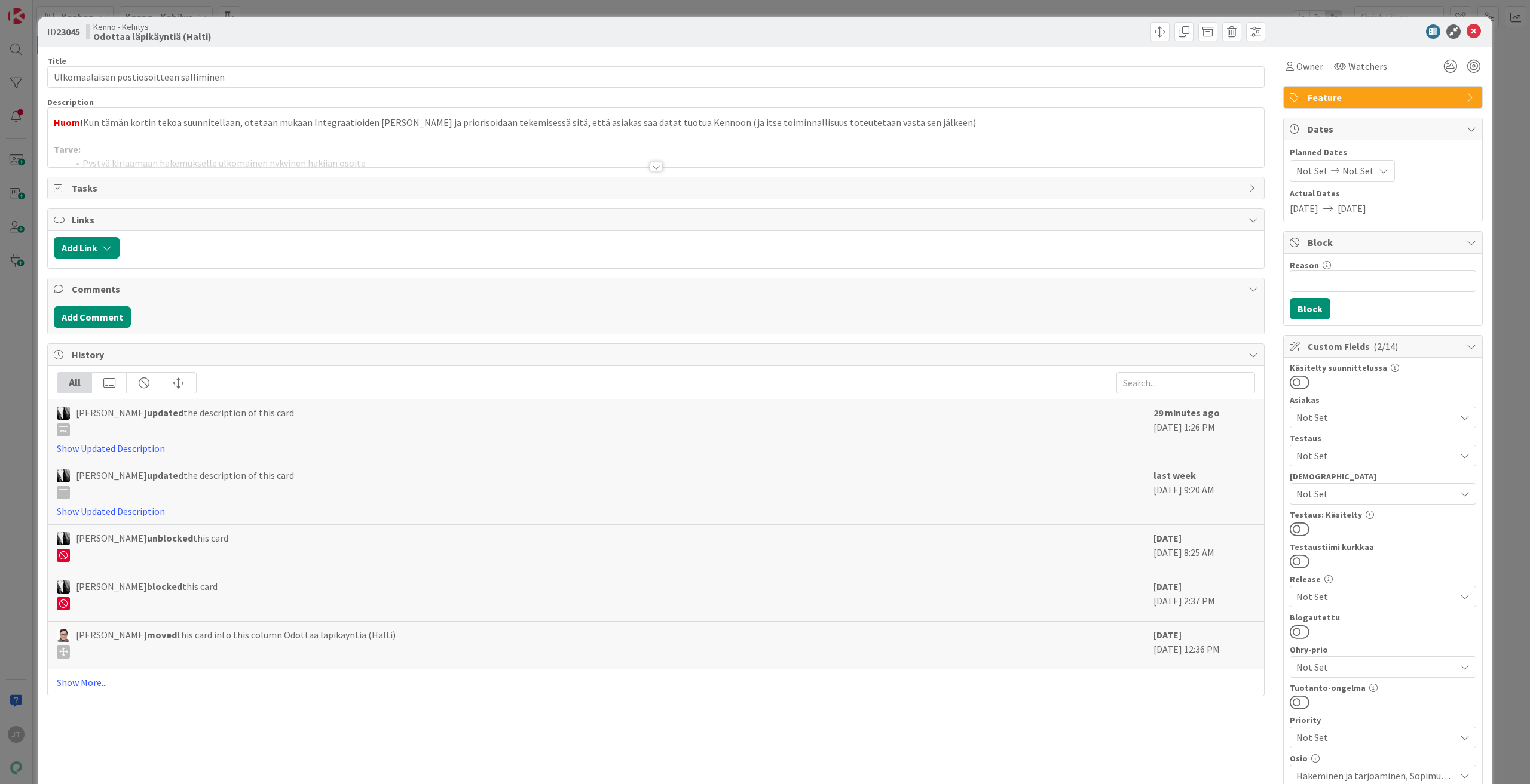
click at [653, 164] on div at bounding box center [656, 166] width 13 height 9
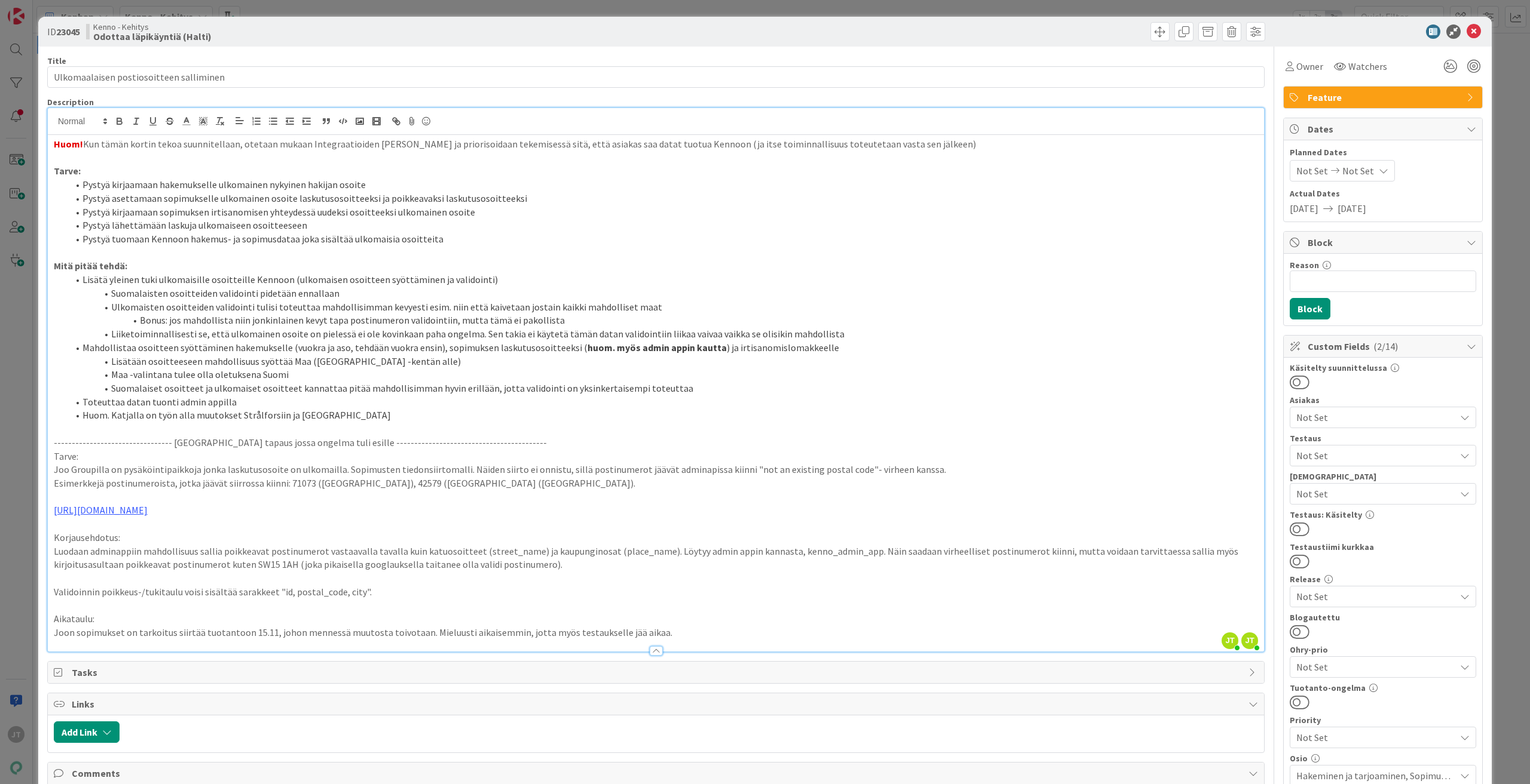
click at [1469, 32] on icon at bounding box center [1473, 31] width 14 height 14
